Goal: Use online tool/utility: Utilize a website feature to perform a specific function

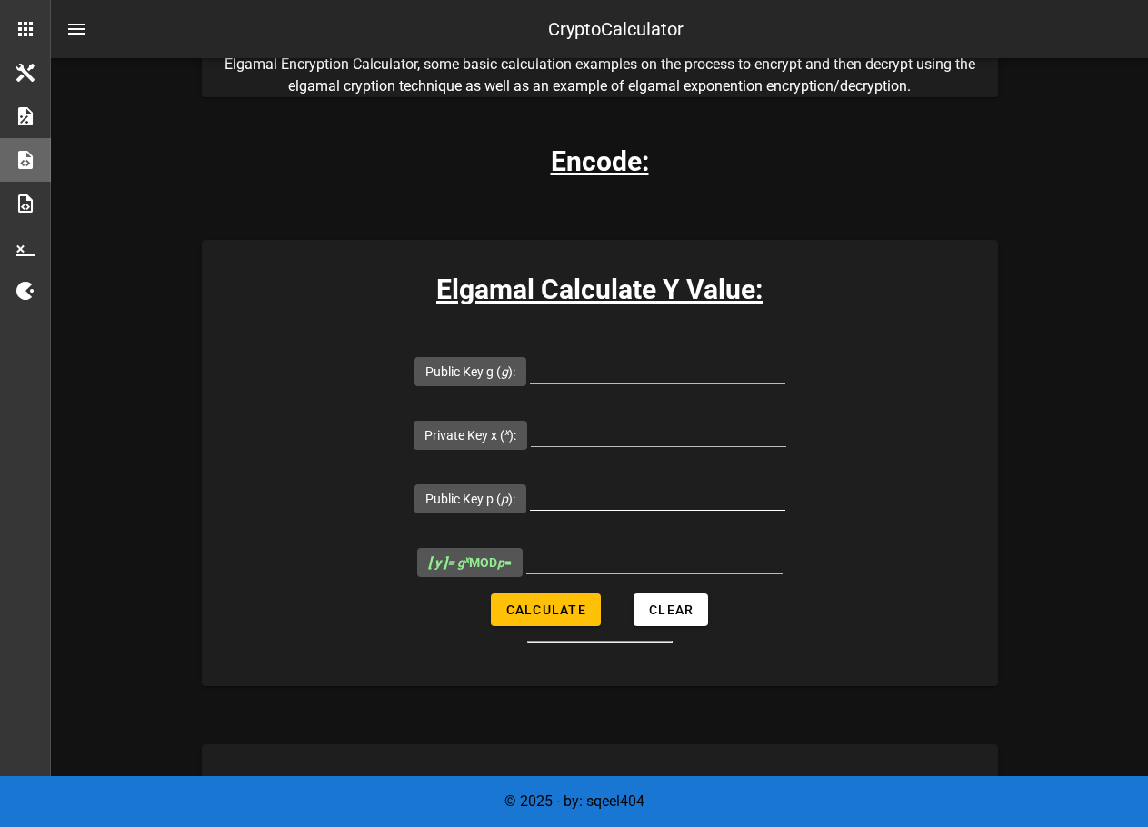
scroll to position [225, 0]
click at [530, 375] on input "Public Key g ( g ):" at bounding box center [657, 368] width 255 height 29
type input "11"
click at [898, 334] on div "Elgamal Calculate Y Value: Public Key g ( g ): 11 Private Key x ( x ): Public K…" at bounding box center [600, 463] width 796 height 446
click at [530, 481] on input "Public Key p ( p ):" at bounding box center [657, 495] width 255 height 29
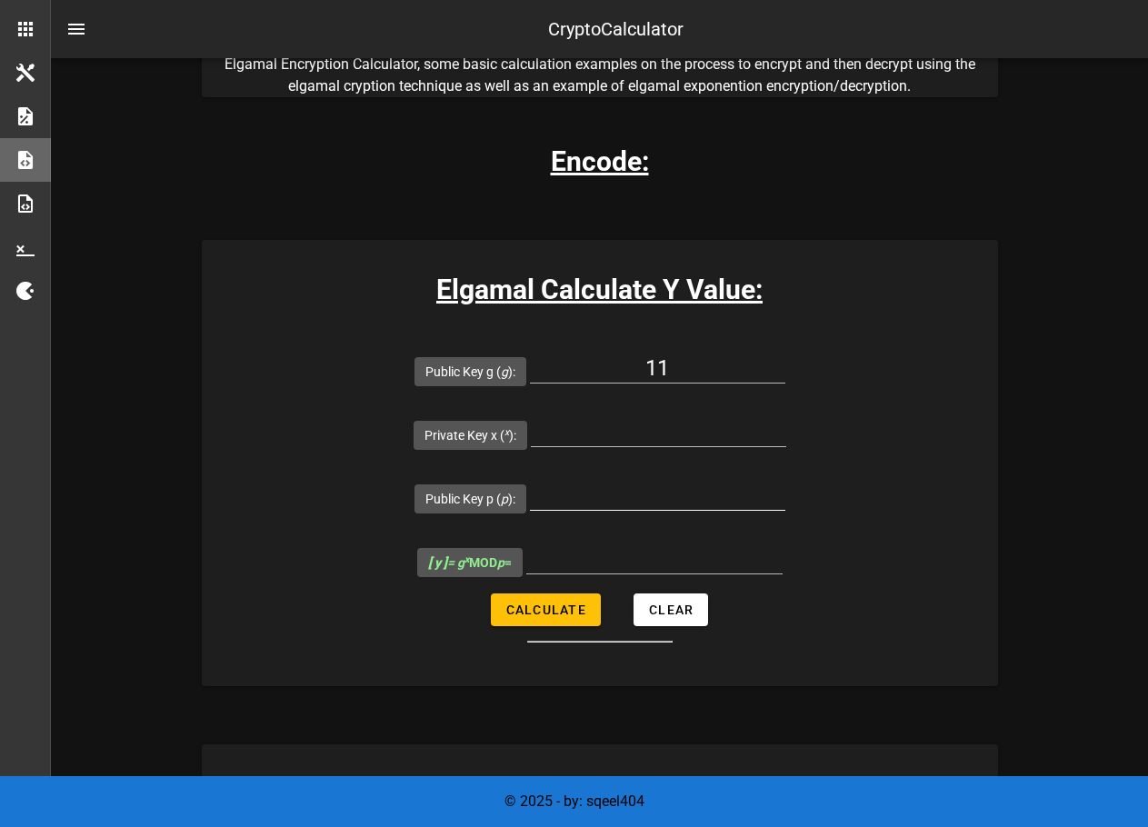
click at [530, 481] on input "Public Key p ( p ):" at bounding box center [657, 495] width 255 height 29
paste input "5639315450151301744698224749743260357354128531560681459963989945272748279347297…"
drag, startPoint x: 558, startPoint y: 431, endPoint x: 132, endPoint y: 428, distance: 426.3
click at [202, 429] on form "Public Key g ( g ): 11 Private Key x ( x ): Public Key p ( p ): 563931545015130…" at bounding box center [600, 491] width 796 height 304
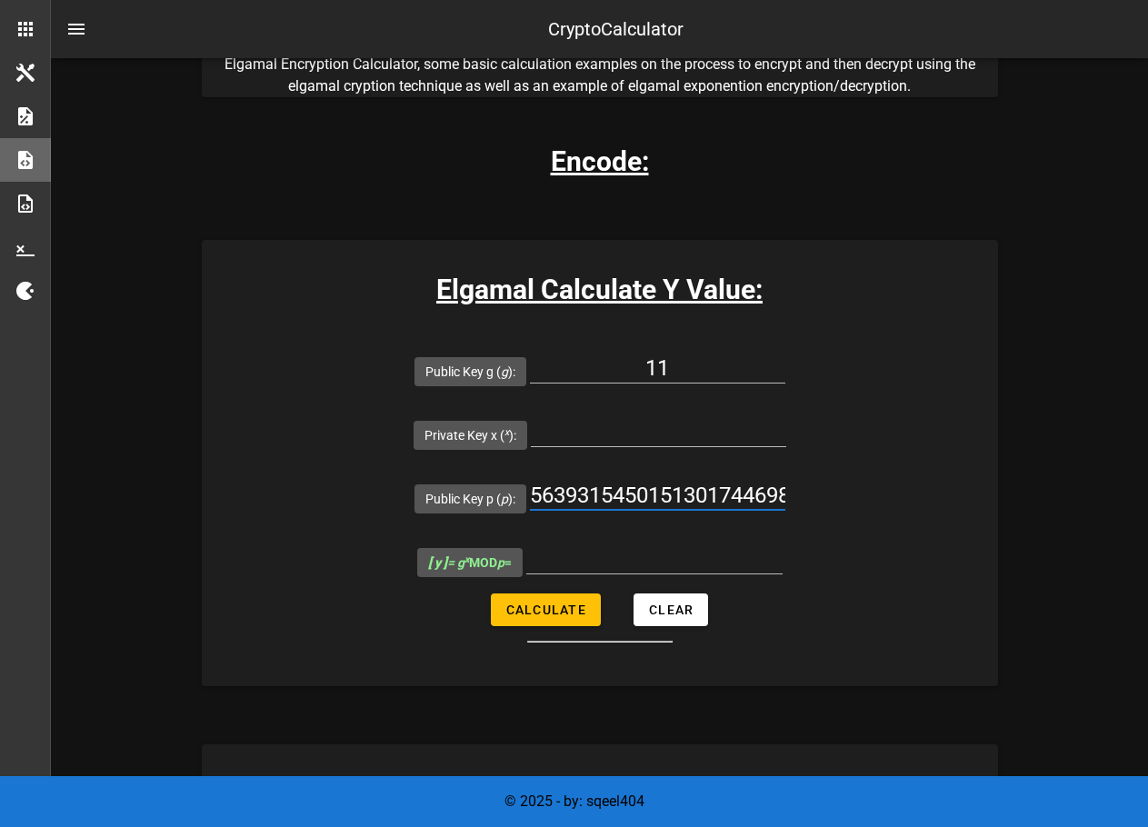
type input "5639315450151301744698224749743260357354128531560681459963989945272748279347297…"
click at [379, 490] on form "Public Key g ( g ): 11 Private Key x ( x ): Public Key p ( p ): 563931545015130…" at bounding box center [600, 491] width 796 height 304
click at [868, 489] on form "Public Key g ( g ): 11 Private Key x ( x ): Public Key p ( p ): 563931545015130…" at bounding box center [600, 491] width 796 height 304
click at [544, 603] on span "Calculate" at bounding box center [545, 610] width 81 height 15
type input "All fields are required"
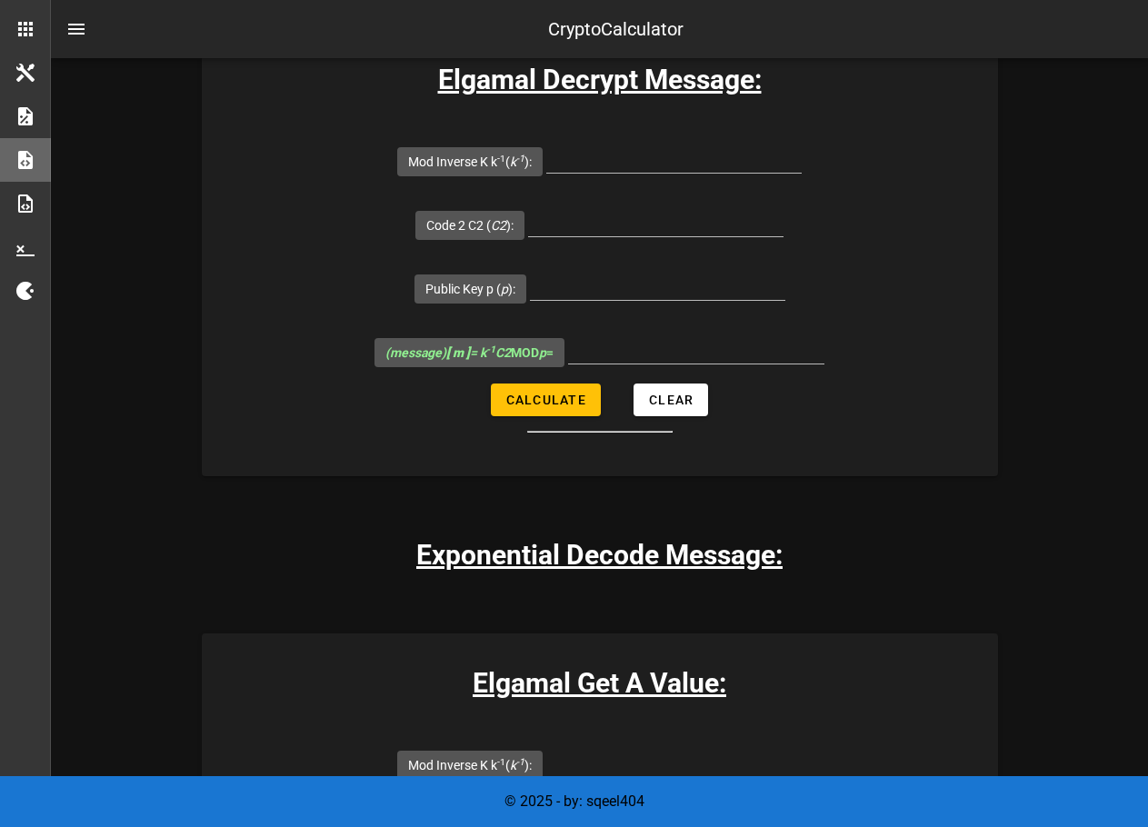
scroll to position [3958, 0]
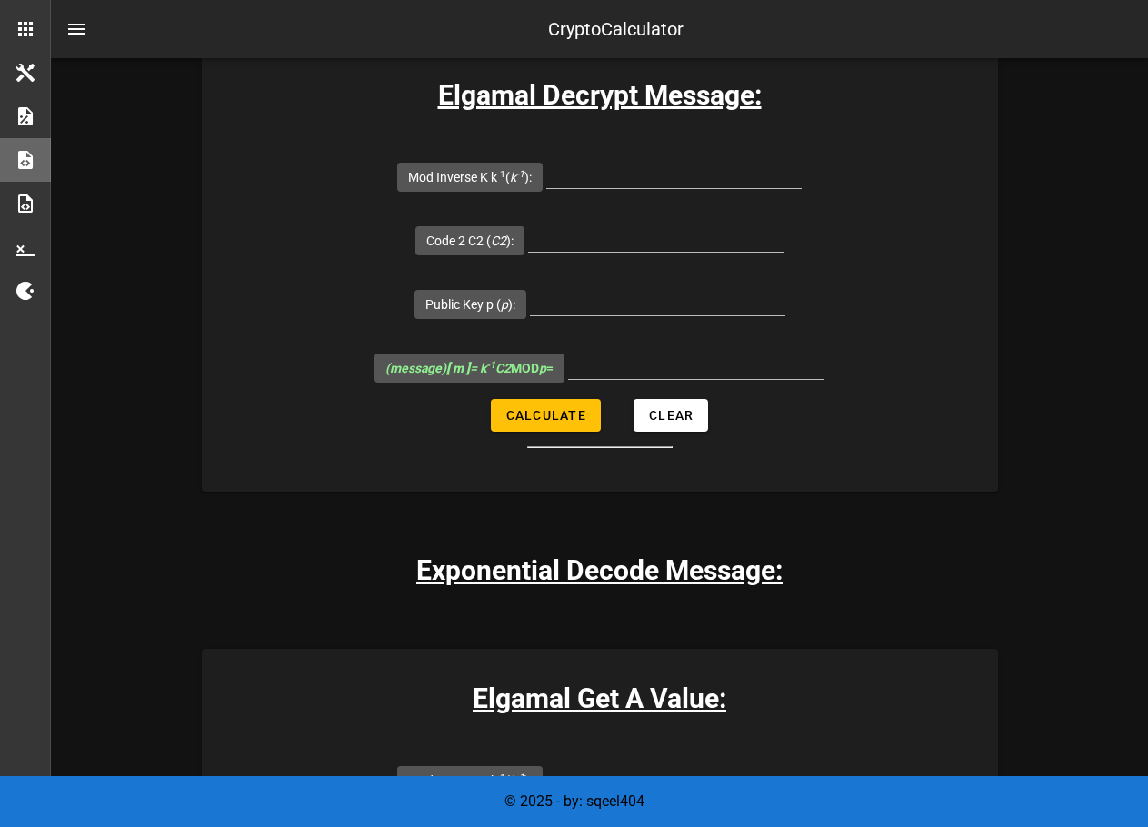
paste input "5639315450151301744698224749743260357354128531560681459963989945272748279347297…"
type input "5639315450151301744698224749743260357354128531560681459963989945272748279347297…"
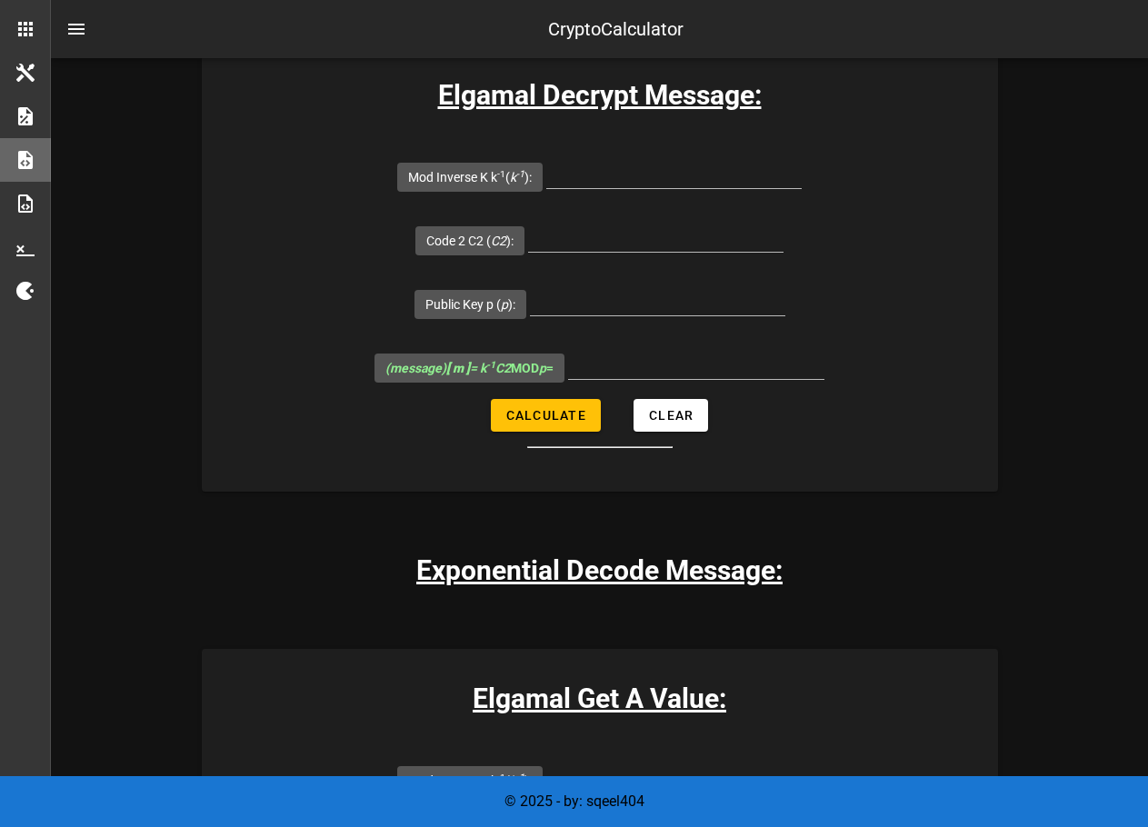
scroll to position [0, 0]
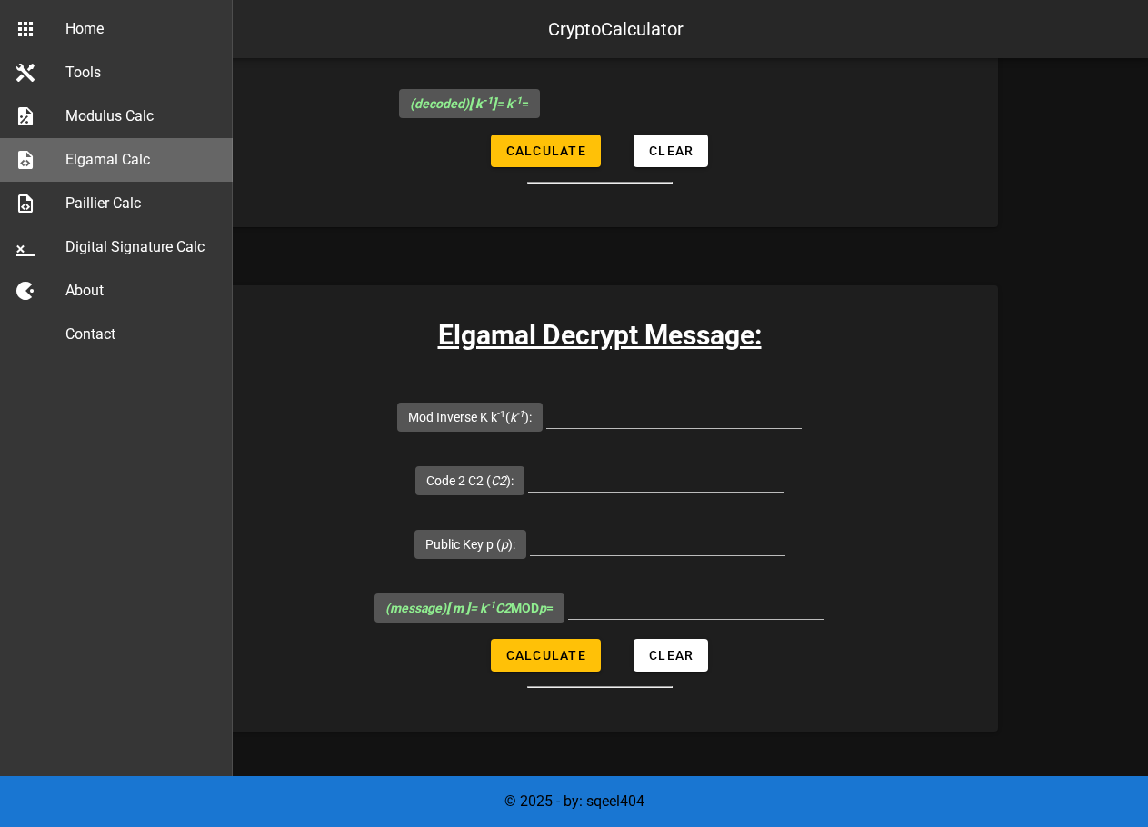
scroll to position [3638, 0]
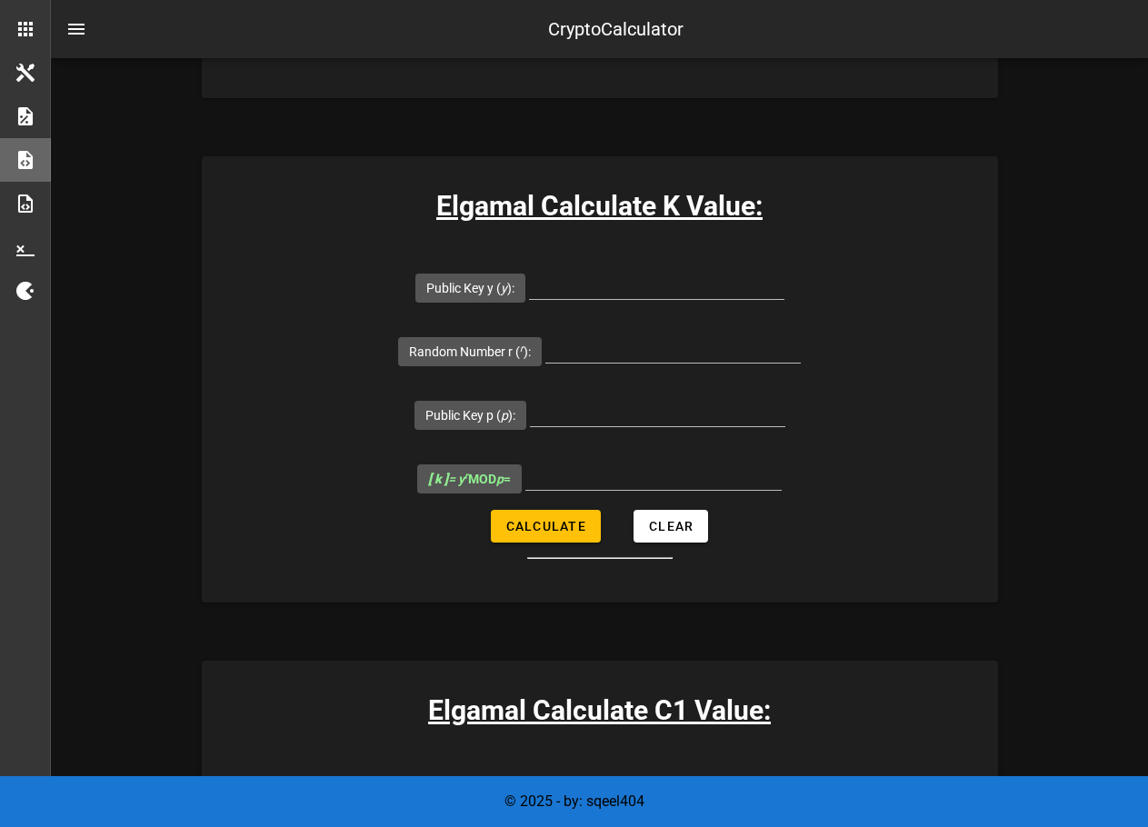
scroll to position [907, 0]
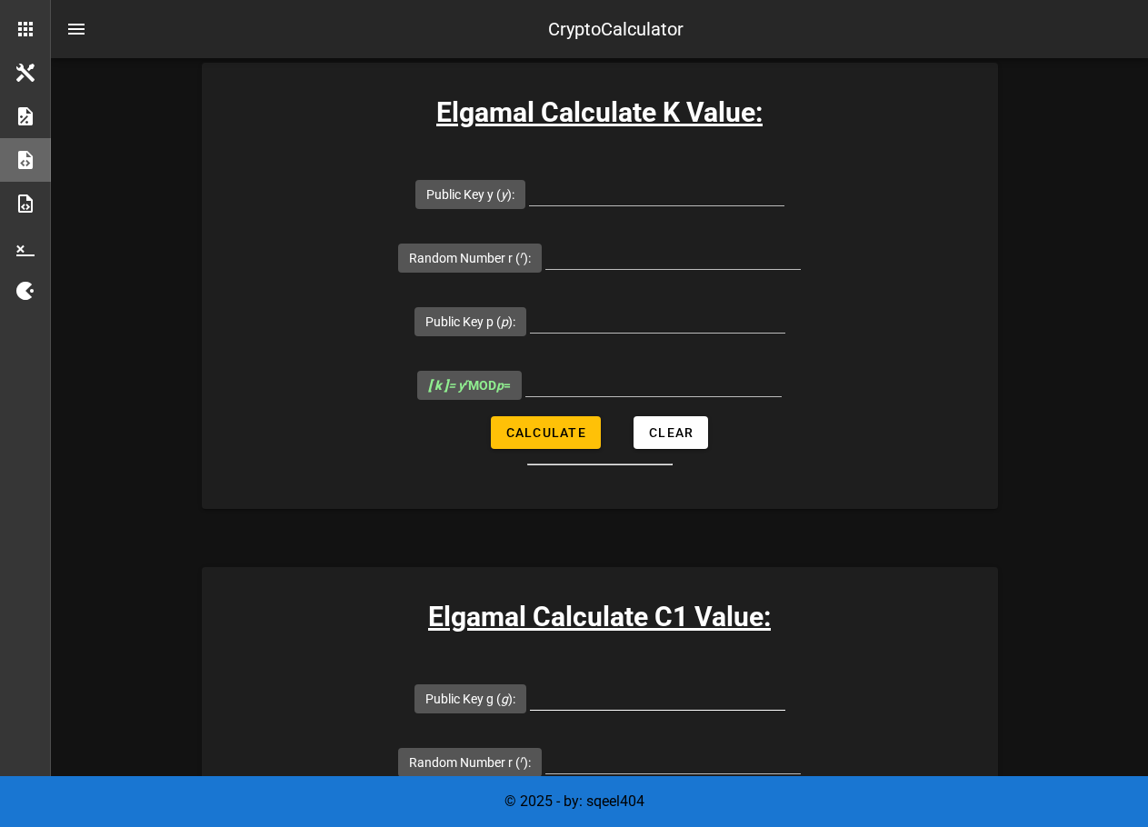
click at [530, 681] on input "Public Key g ( g ):" at bounding box center [657, 695] width 255 height 29
type input "11"
click at [530, 808] on input "Public Key p ( p ):" at bounding box center [657, 822] width 255 height 29
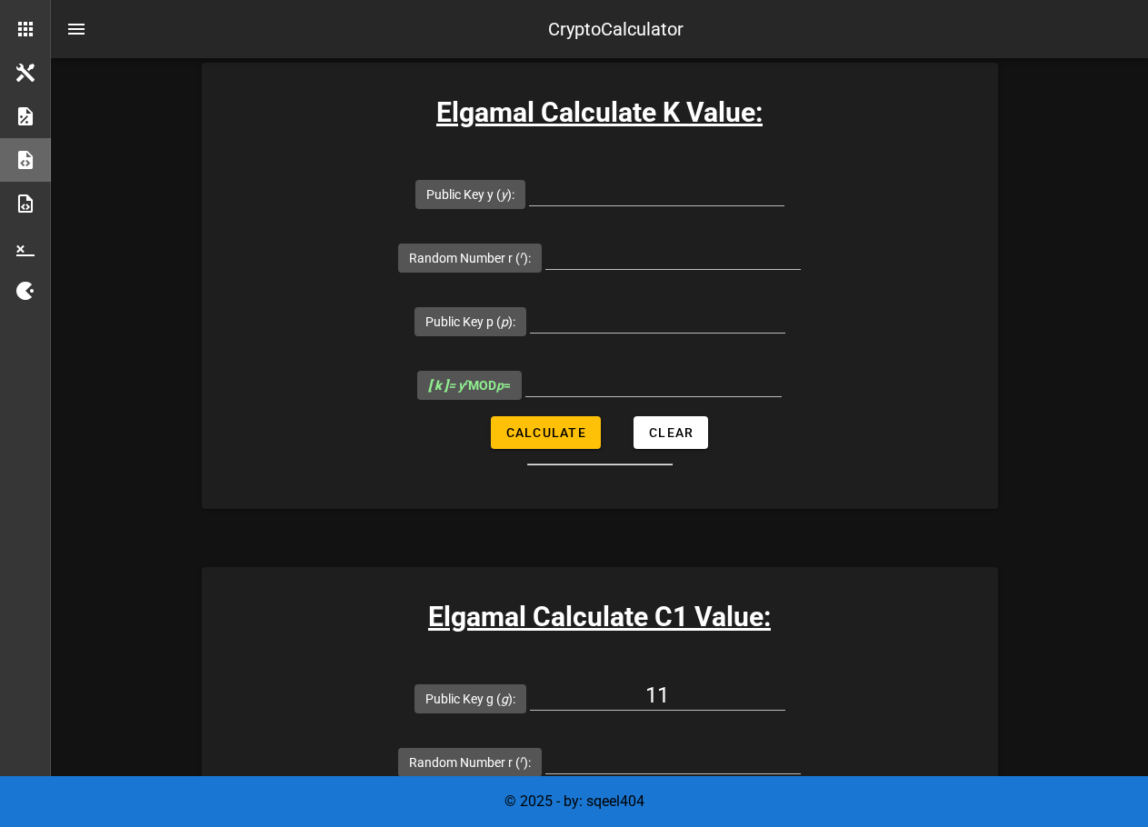
paste input "5639315450151301744698224749743260357354128531560681459963989945272748279347297…"
type input "5639315450151301744698224749743260357354128531560681459963989945272748279347297…"
click at [986, 567] on div "Elgamal Calculate C1 Value: Public Key g ( g ): 11 Random Number r ( r ): Publi…" at bounding box center [600, 790] width 796 height 446
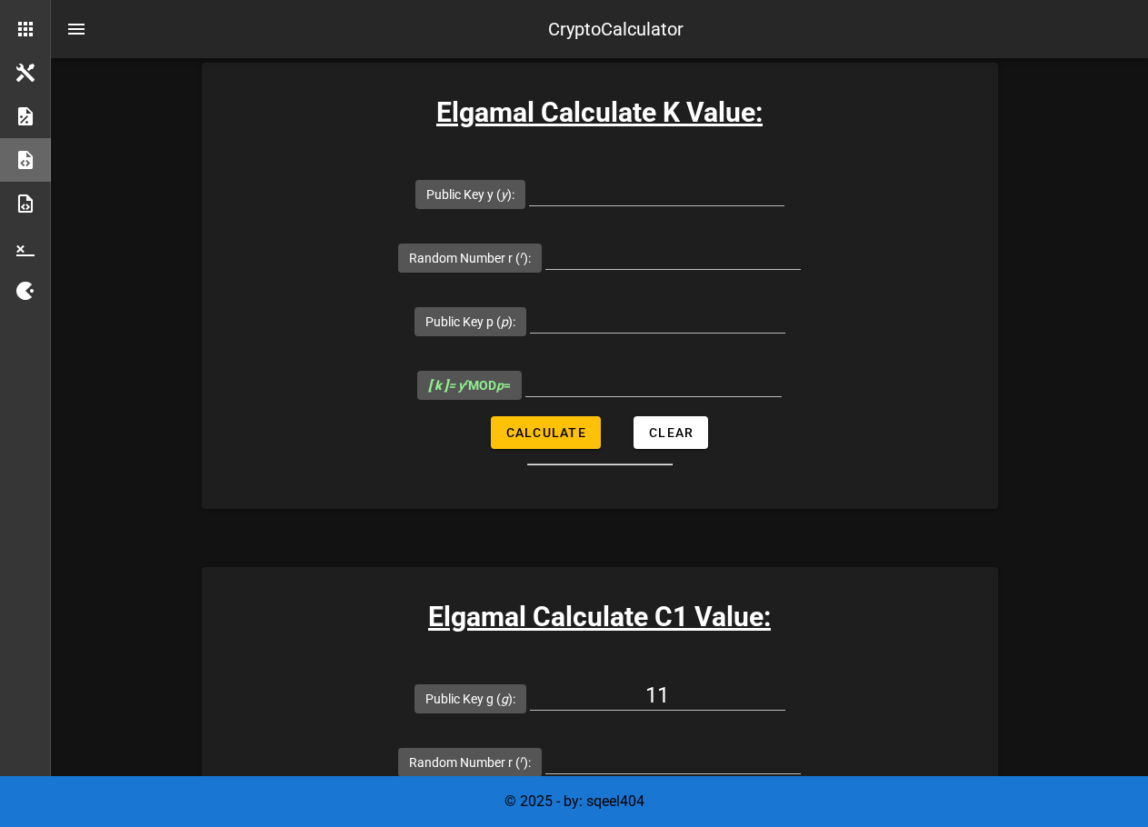
type input "All fields are required"
click at [801, 744] on input "Random Number r ( r ):" at bounding box center [672, 758] width 255 height 29
type input "1"
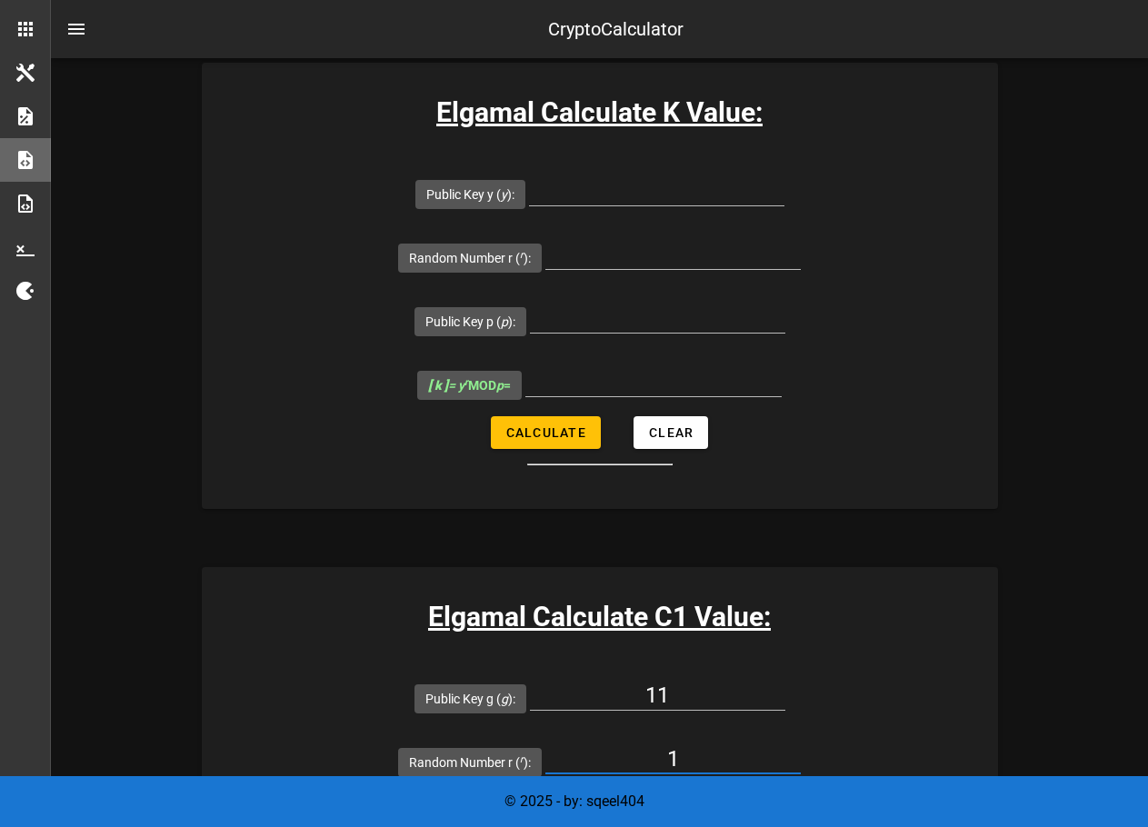
type input "11"
click at [801, 744] on input "1" at bounding box center [672, 758] width 255 height 29
type input "2"
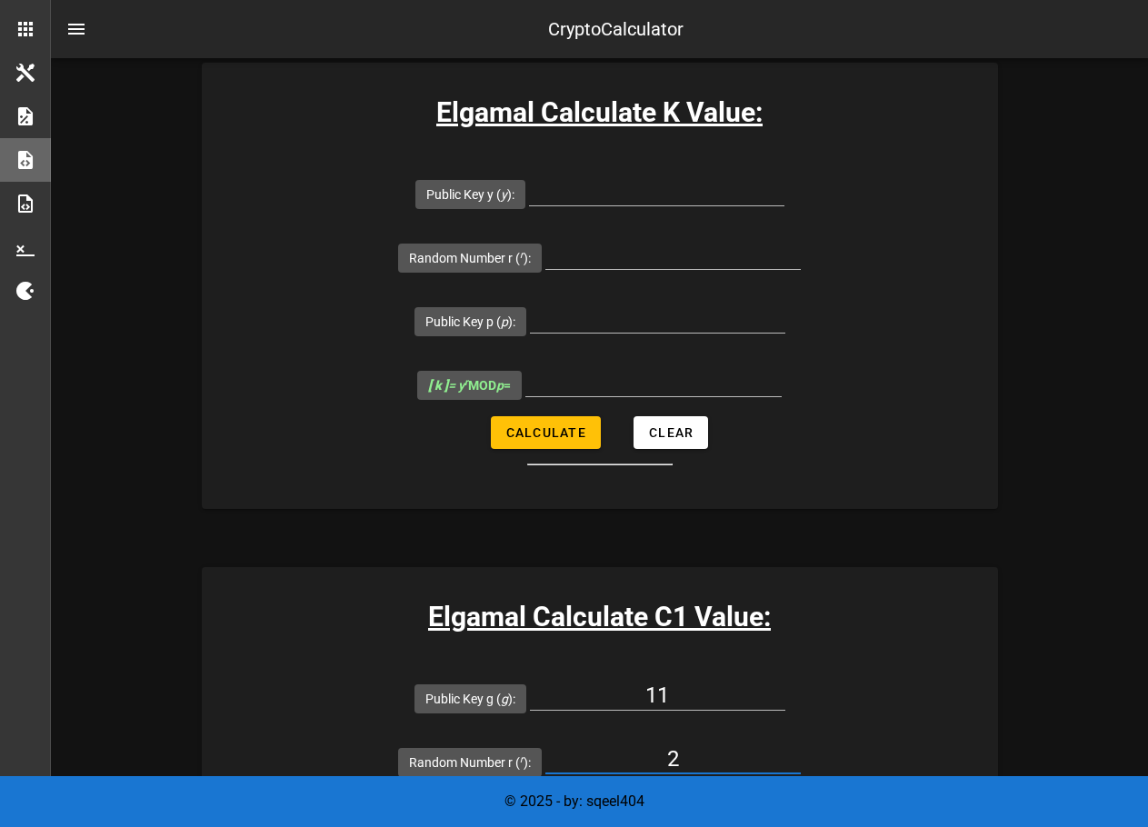
type input "121"
click at [801, 744] on input "2" at bounding box center [672, 758] width 255 height 29
type input "3"
type input "1331"
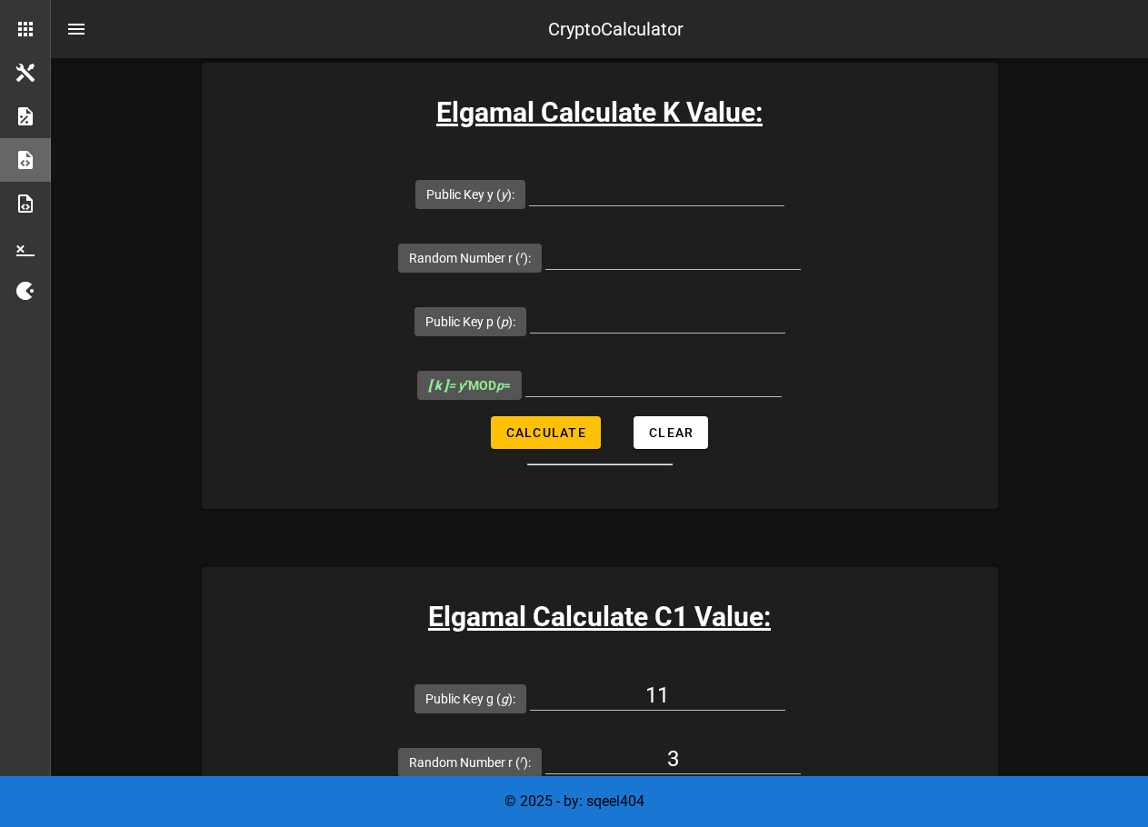
click at [923, 666] on form "Public Key g ( g ): 11 Random Number r ( r ): 3 Public Key p ( p ): 56393154501…" at bounding box center [600, 818] width 796 height 304
drag, startPoint x: 884, startPoint y: 440, endPoint x: 755, endPoint y: 435, distance: 129.1
click at [755, 744] on input "3" at bounding box center [672, 758] width 255 height 29
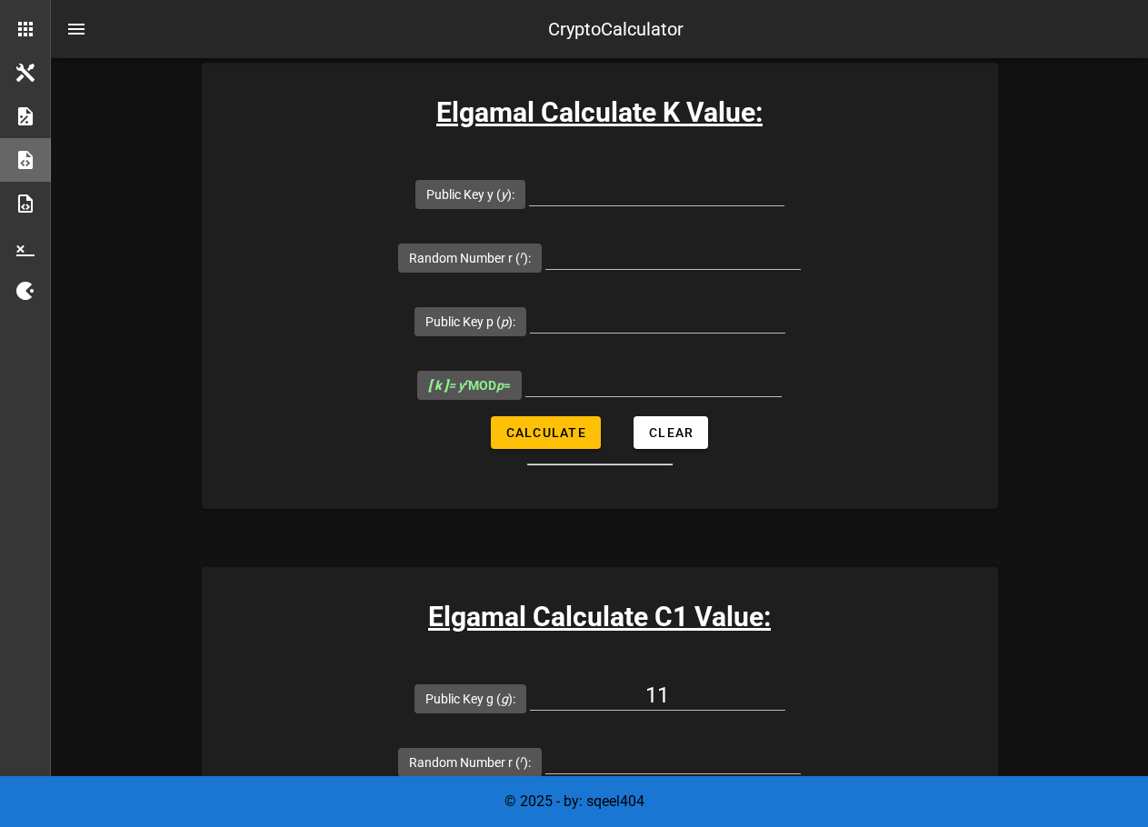
type input "All fields are required"
click at [531, 753] on label "Random Number r ( r ):" at bounding box center [470, 762] width 122 height 18
click at [665, 744] on input "Random Number r ( r ):" at bounding box center [672, 758] width 255 height 29
click at [801, 744] on input "Random Number r ( r ):" at bounding box center [672, 758] width 255 height 29
paste input "3194865612012811207355282656864805372310111424161182446483811263977279315855201…"
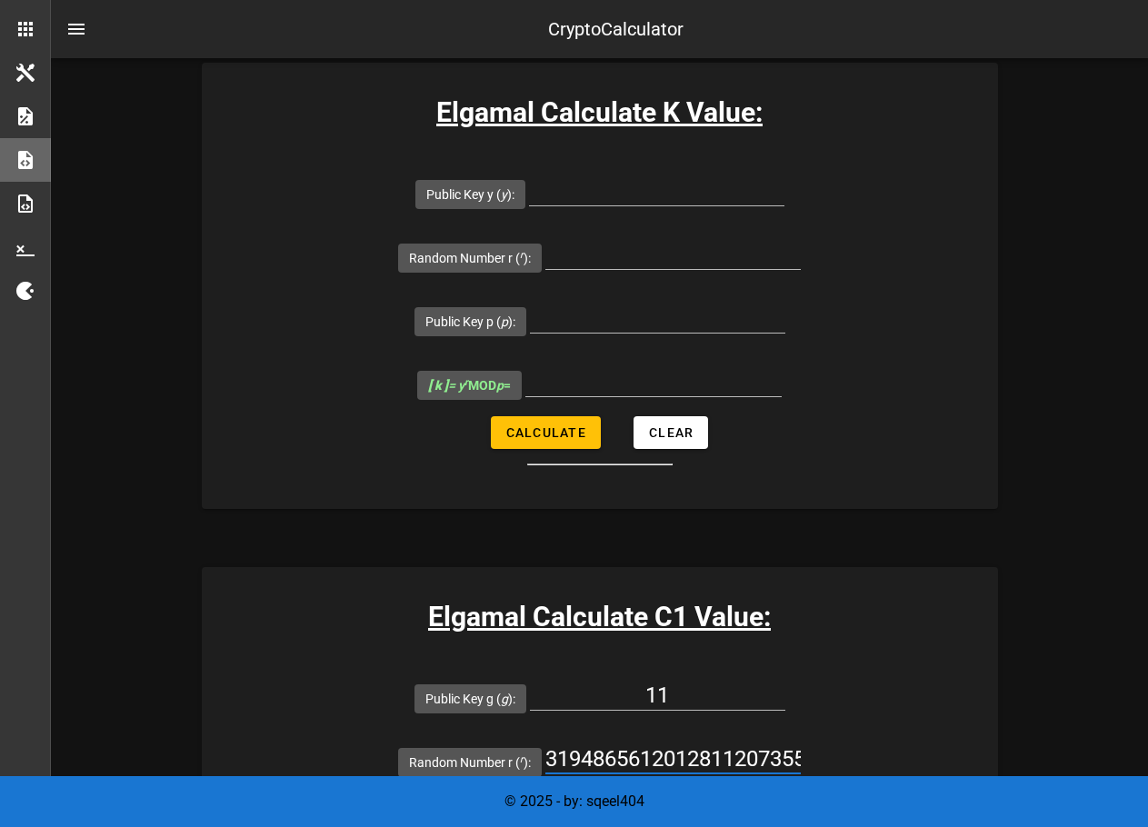
scroll to position [0, 987]
type input "3194865612012811207355282656864805372310111424161182446483811263977279315855201…"
type input "5470239525241912985170252290435399087234441782296125788636380641261290536849686…"
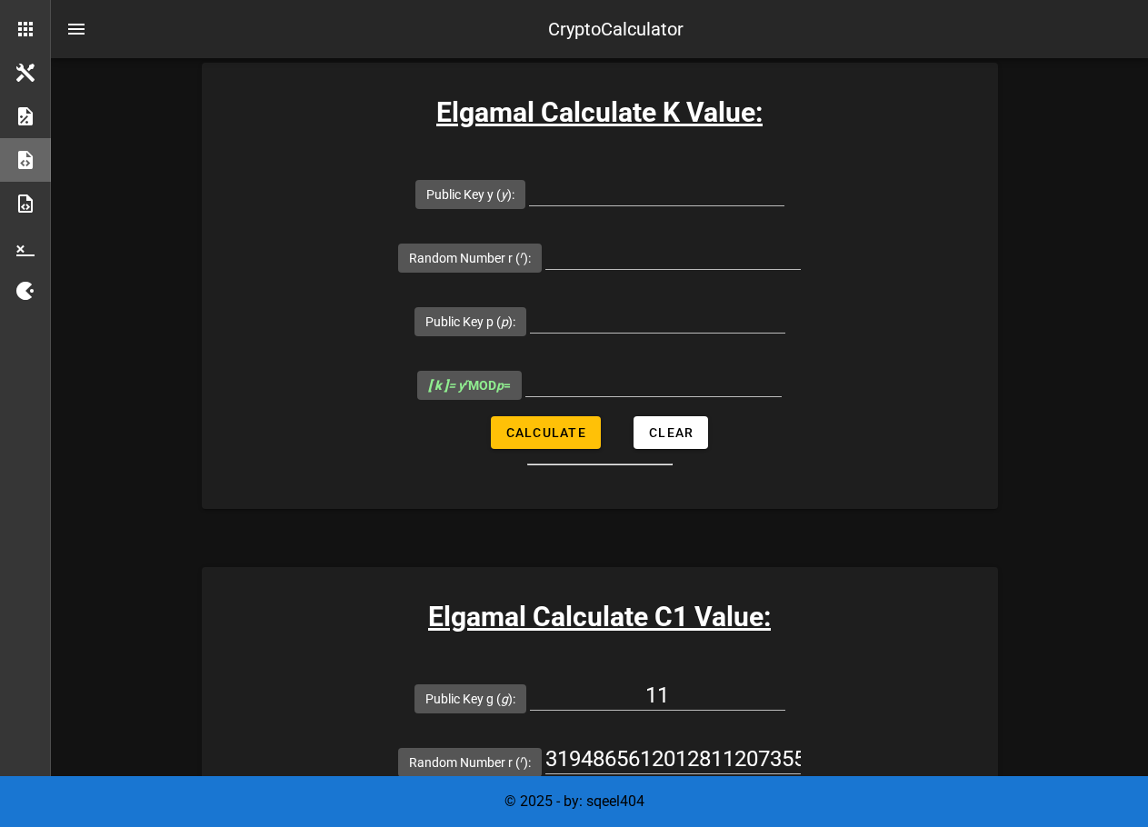
drag, startPoint x: 733, startPoint y: 507, endPoint x: 1043, endPoint y: 515, distance: 311.0
click at [998, 666] on form "Public Key g ( g ): 11 Random Number r ( r ): 319486561201281120735528265686480…" at bounding box center [600, 818] width 796 height 304
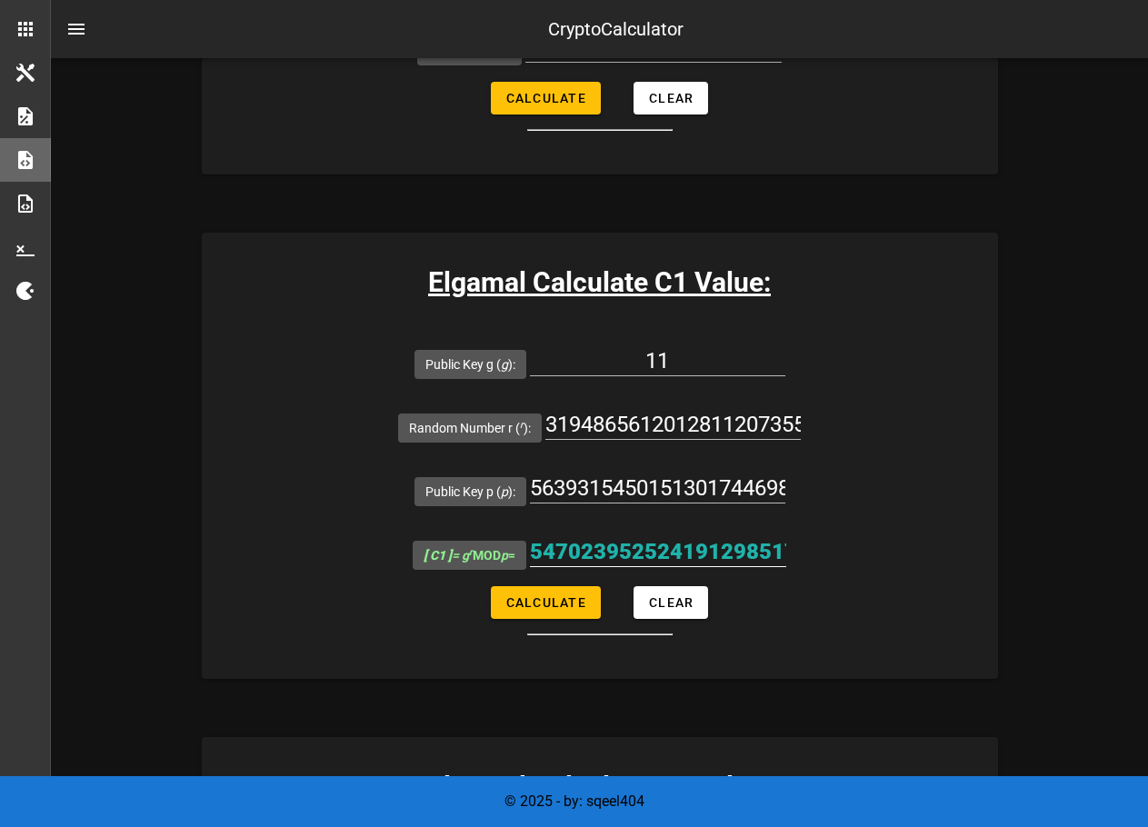
scroll to position [1243, 0]
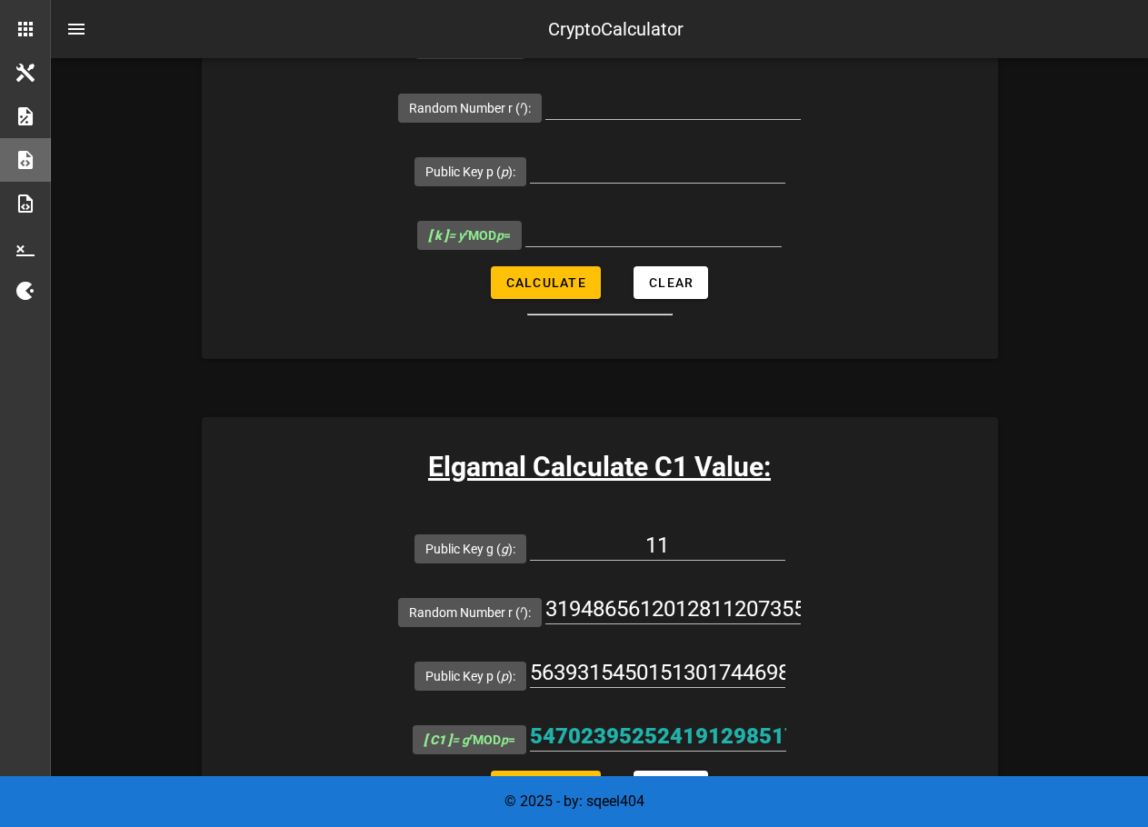
scroll to position [889, 0]
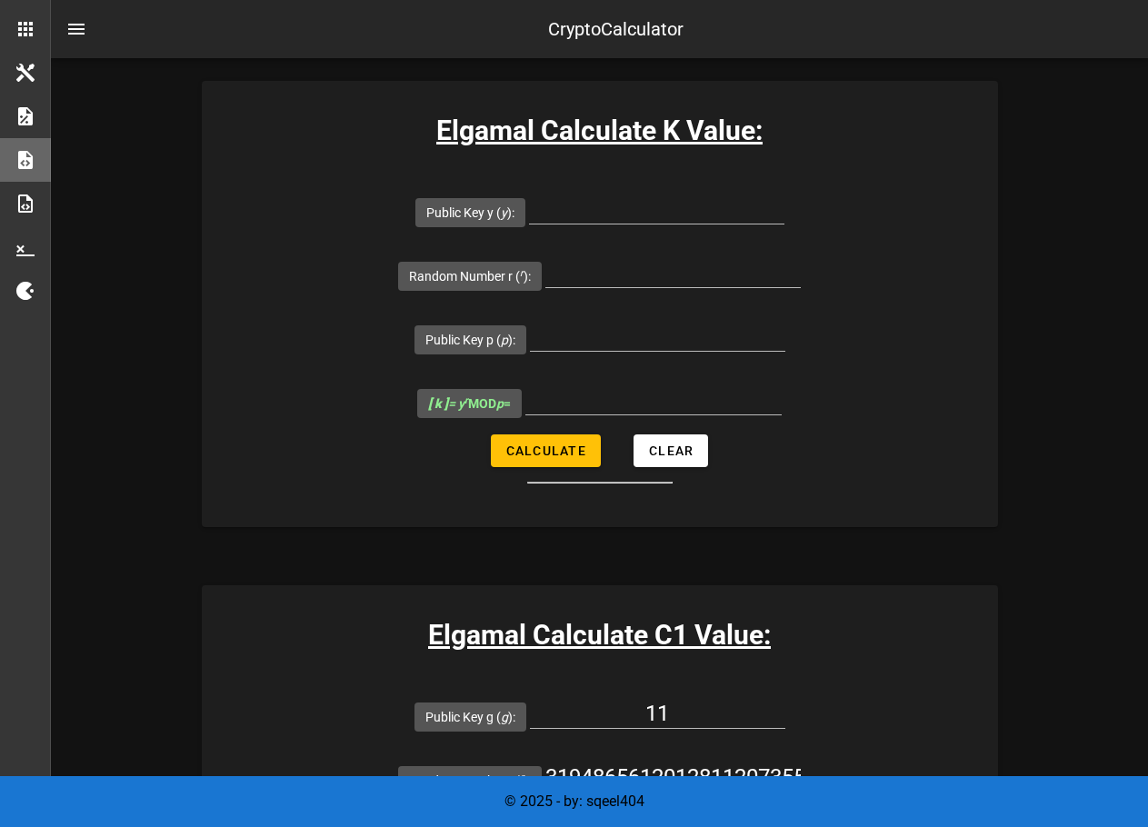
drag, startPoint x: 811, startPoint y: 452, endPoint x: 611, endPoint y: 446, distance: 200.0
click at [611, 748] on div "Random Number r ( r ): 31948656120128112073552826568648053723101114241611824464…" at bounding box center [599, 780] width 403 height 64
drag, startPoint x: 737, startPoint y: 458, endPoint x: 1018, endPoint y: 472, distance: 281.2
click at [998, 684] on form "Public Key g ( g ): 11 Random Number r ( r ): 561201281120735528265686480537231…" at bounding box center [600, 836] width 796 height 304
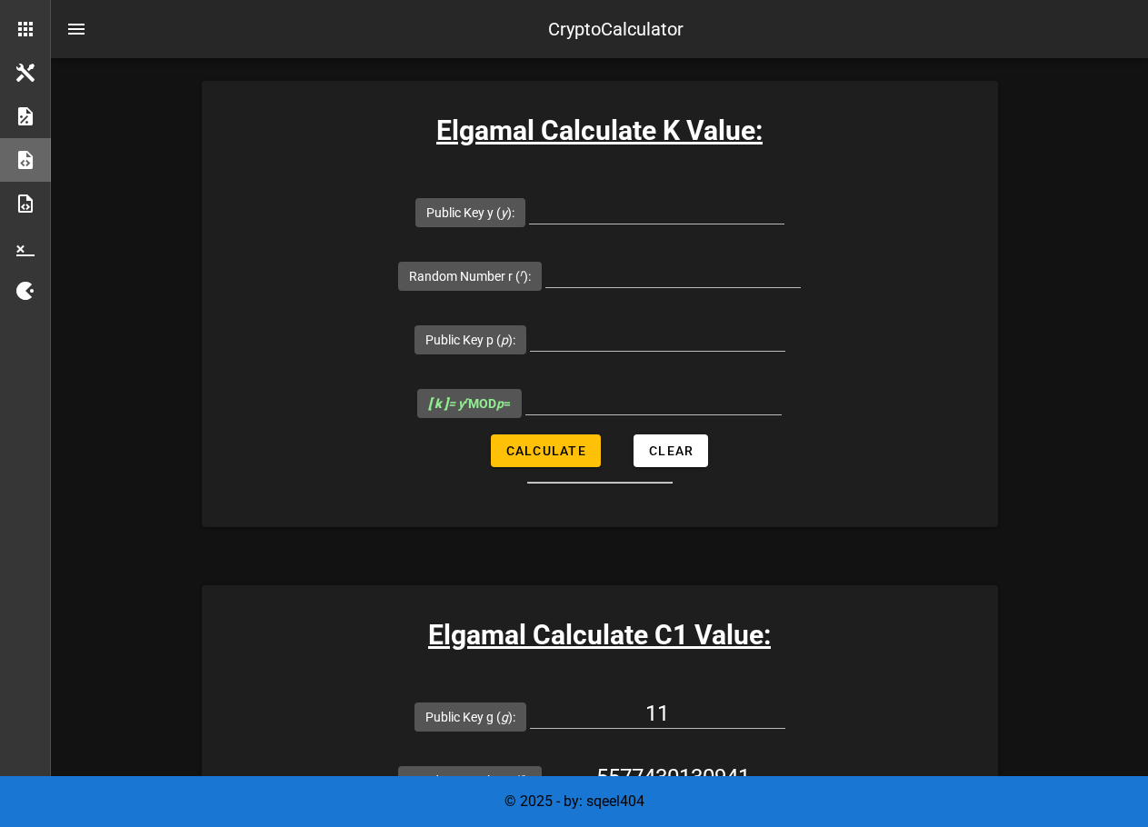
scroll to position [0, 0]
type input "1"
paste input "4403649135215101397306344277574268907055209264452536902620636786079212110998644…"
type input "4403649135215101397306344277574268907055209264452536902620636786079212110998644…"
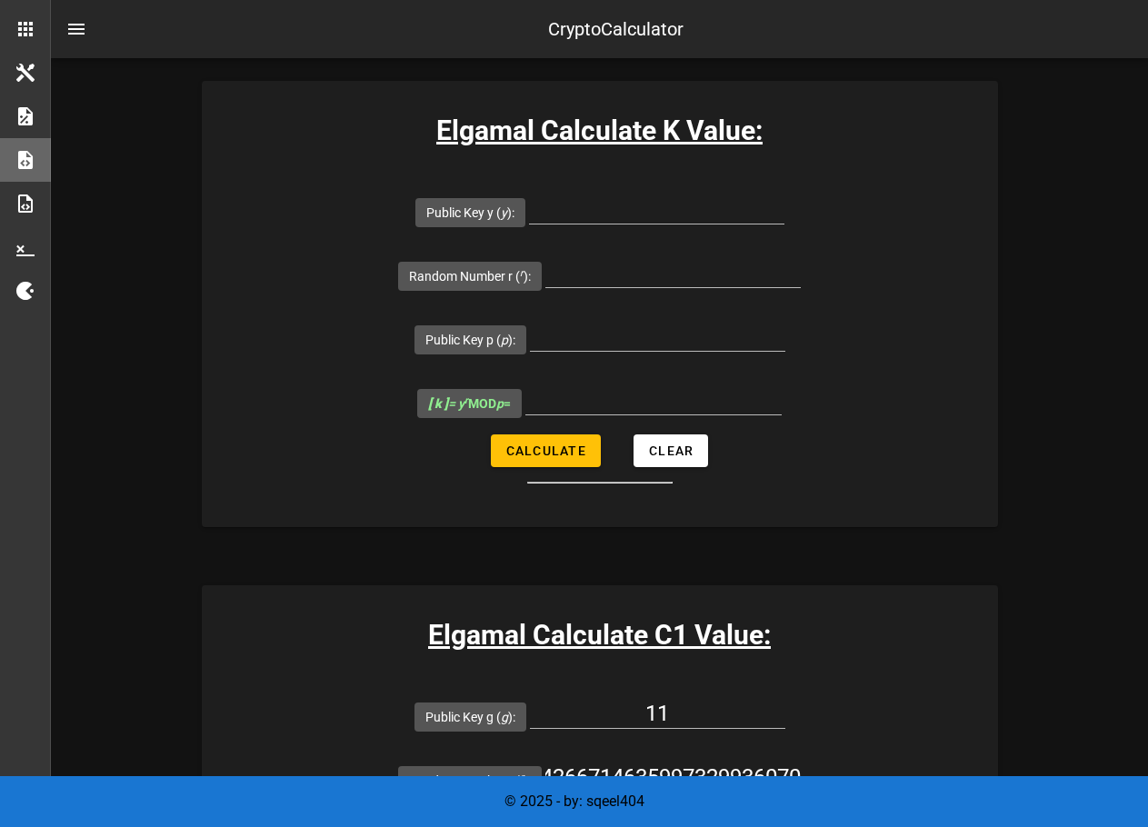
type input "2755901908956438301694641317681874343261166811720447762060219921581515524113882…"
drag, startPoint x: 726, startPoint y: 519, endPoint x: 987, endPoint y: 518, distance: 260.9
click at [987, 684] on form "Public Key g ( g ): 11 Random Number r ( r ): 440364913521510139730634427757426…" at bounding box center [600, 836] width 796 height 304
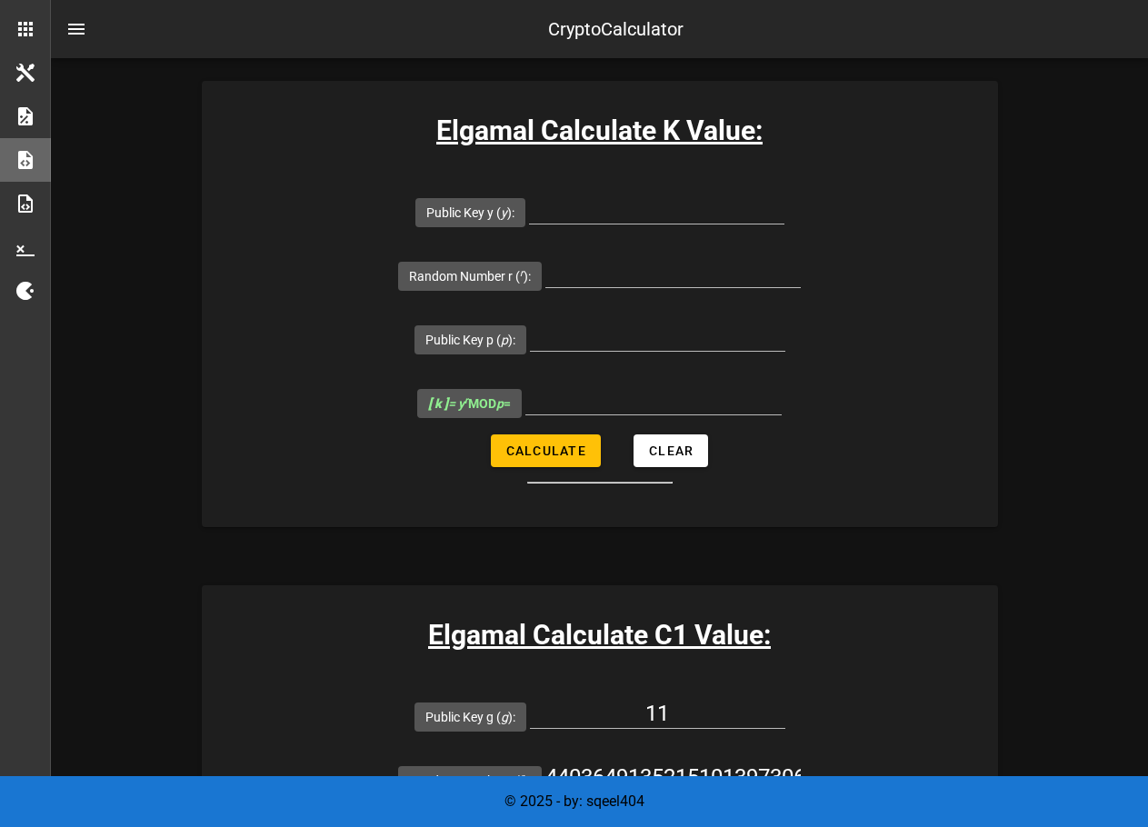
drag, startPoint x: 959, startPoint y: 581, endPoint x: 936, endPoint y: 574, distance: 23.6
click at [955, 684] on form "Public Key g ( g ): 11 Random Number r ( r ): 440364913521510139730634427757426…" at bounding box center [600, 836] width 796 height 304
drag, startPoint x: 729, startPoint y: 525, endPoint x: 1034, endPoint y: 515, distance: 305.6
click at [998, 684] on form "Public Key g ( g ): 11 Random Number r ( r ): 440364913521510139730634427757426…" at bounding box center [600, 836] width 796 height 304
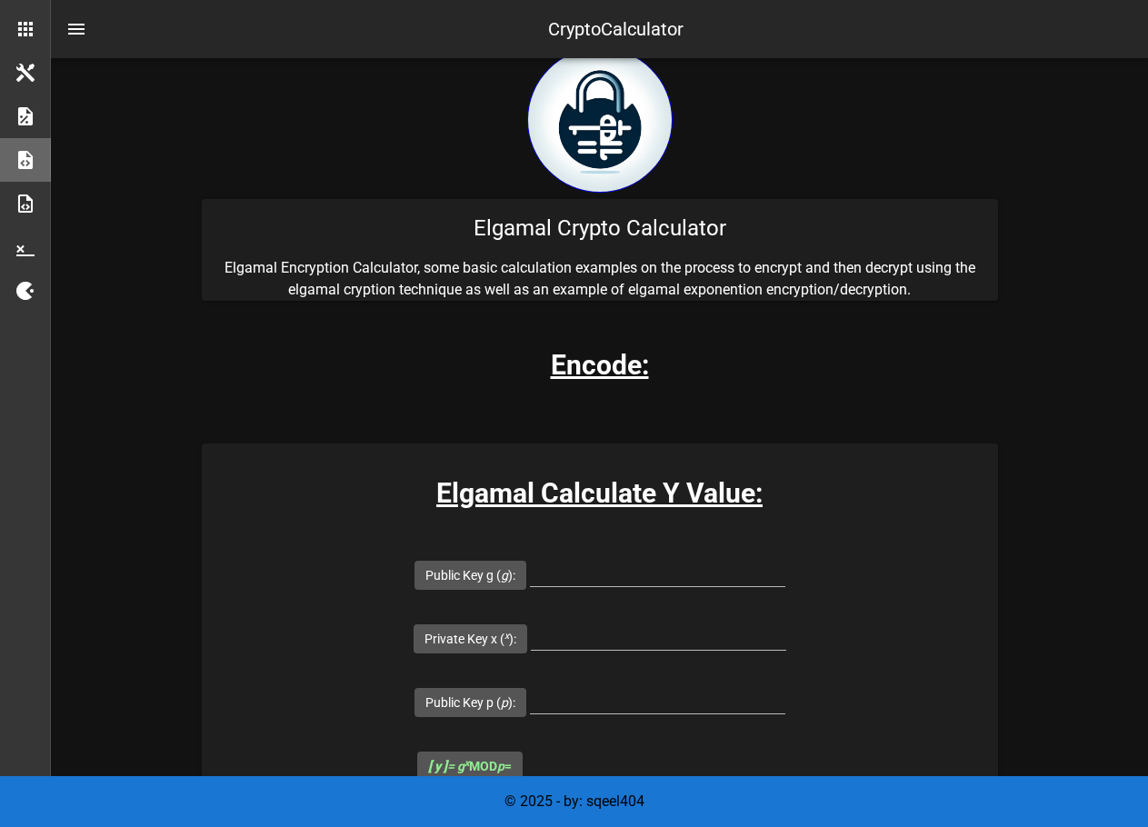
scroll to position [0, 0]
